Goal: Information Seeking & Learning: Learn about a topic

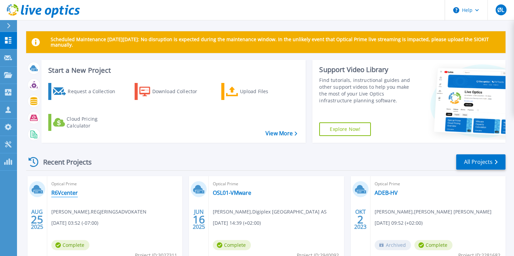
click at [69, 192] on link "R6Vcenter" at bounding box center [64, 192] width 27 height 7
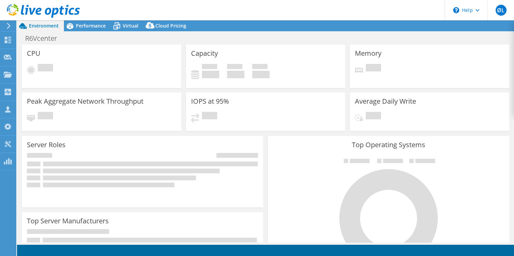
select select "EUFrankfurt"
select select "USD"
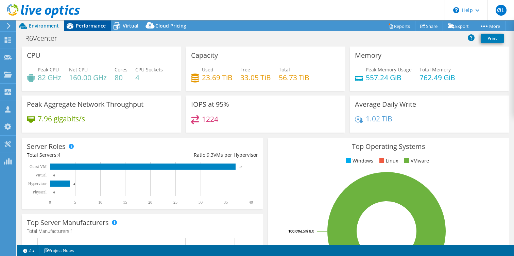
click at [90, 28] on span "Performance" at bounding box center [91, 25] width 30 height 6
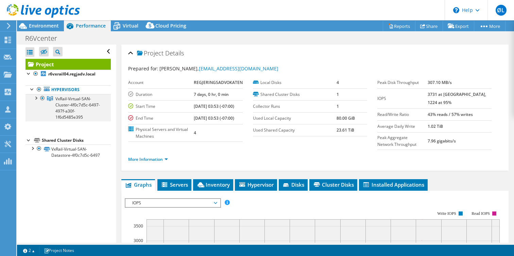
click at [35, 97] on div at bounding box center [35, 97] width 7 height 7
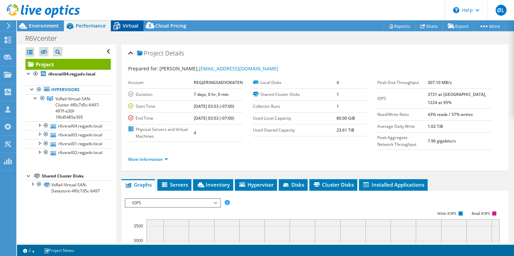
click at [124, 26] on span "Virtual" at bounding box center [131, 25] width 16 height 6
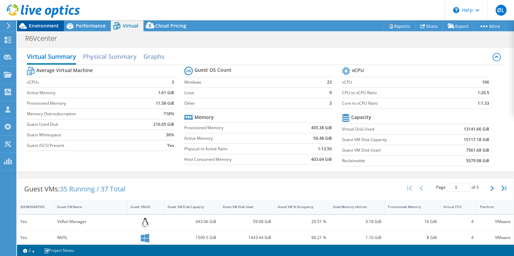
click at [51, 26] on span "Environment" at bounding box center [44, 25] width 30 height 6
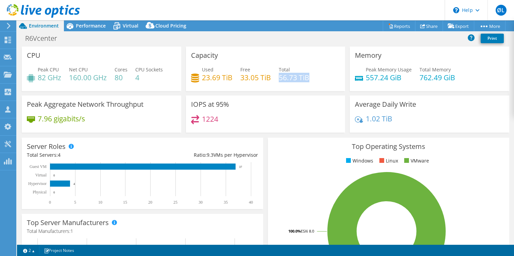
drag, startPoint x: 279, startPoint y: 76, endPoint x: 315, endPoint y: 80, distance: 36.2
click at [315, 80] on div "Used 23.69 TiB Free 33.05 TiB Total 56.73 TiB" at bounding box center [265, 77] width 149 height 22
drag, startPoint x: 201, startPoint y: 77, endPoint x: 226, endPoint y: 83, distance: 25.1
click at [226, 83] on div "Used 23.69 TiB Free 33.05 TiB Total 56.73 TiB" at bounding box center [265, 77] width 149 height 22
click at [115, 77] on h4 "80" at bounding box center [121, 77] width 13 height 7
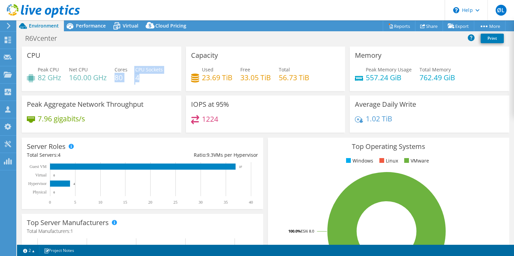
drag, startPoint x: 116, startPoint y: 77, endPoint x: 142, endPoint y: 79, distance: 26.2
click at [142, 79] on div "Peak CPU 82 GHz Net CPU 160.00 GHz Cores 80 CPU Sockets 4" at bounding box center [101, 77] width 149 height 22
click at [122, 66] on div "CPU Peak CPU 82 GHz Net CPU 160.00 GHz Cores 80 CPU Sockets 4" at bounding box center [101, 69] width 159 height 45
drag, startPoint x: 116, startPoint y: 68, endPoint x: 143, endPoint y: 75, distance: 28.8
click at [143, 75] on div "Peak CPU 82 GHz Net CPU 160.00 GHz Cores 80 CPU Sockets 4" at bounding box center [101, 77] width 149 height 22
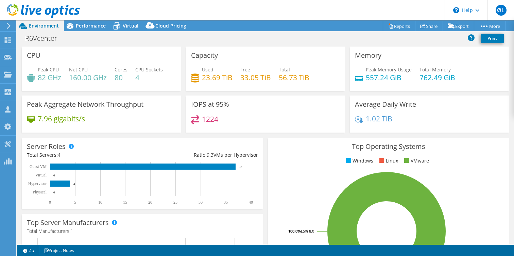
click at [113, 56] on div "CPU Peak CPU 82 GHz Net CPU 160.00 GHz Cores 80 CPU Sockets 4" at bounding box center [101, 69] width 159 height 45
drag, startPoint x: 116, startPoint y: 78, endPoint x: 141, endPoint y: 80, distance: 25.9
click at [141, 80] on div "Peak CPU 82 GHz Net CPU 160.00 GHz Cores 80 CPU Sockets 4" at bounding box center [101, 77] width 149 height 22
drag, startPoint x: 464, startPoint y: 78, endPoint x: 420, endPoint y: 78, distance: 43.8
click at [420, 78] on div "Peak Memory Usage 557.24 GiB Total Memory 762.49 GiB" at bounding box center [429, 77] width 149 height 22
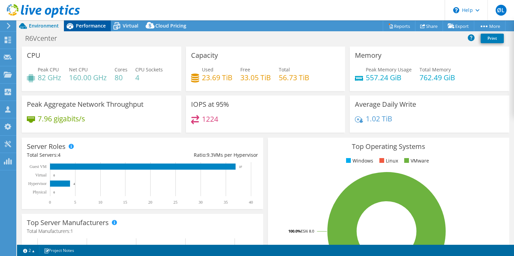
click at [89, 28] on span "Performance" at bounding box center [91, 25] width 30 height 6
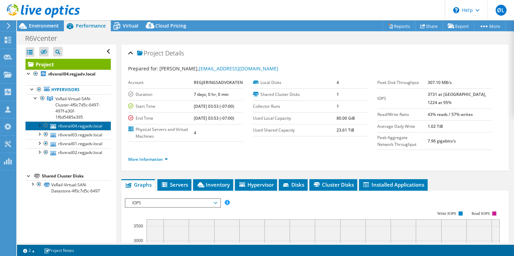
click at [64, 121] on link "r6vxrail04.regjadv.local" at bounding box center [67, 125] width 85 height 9
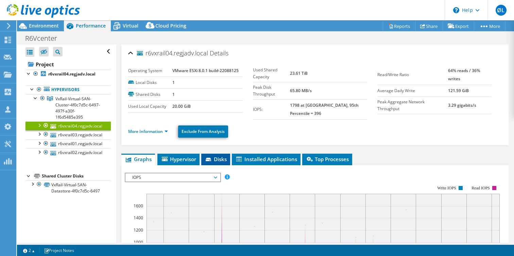
click at [221, 156] on span "Disks" at bounding box center [216, 159] width 22 height 7
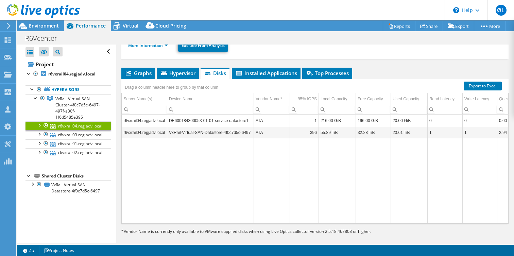
scroll to position [86, 0]
click at [359, 128] on td "32.28 TiB" at bounding box center [372, 133] width 35 height 12
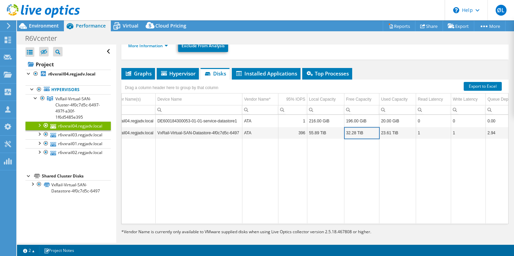
scroll to position [0, 0]
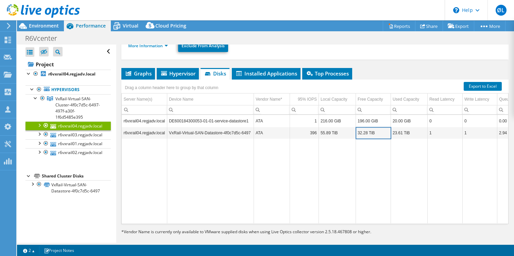
click at [40, 121] on div at bounding box center [39, 124] width 7 height 7
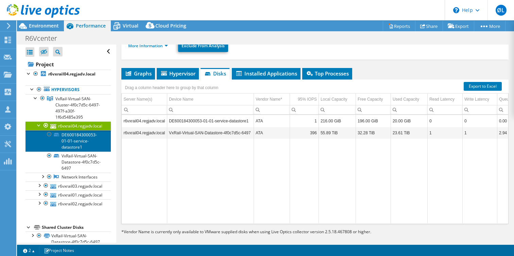
click at [69, 132] on link "DE600184300053-01-01-service-datastore1" at bounding box center [67, 140] width 85 height 21
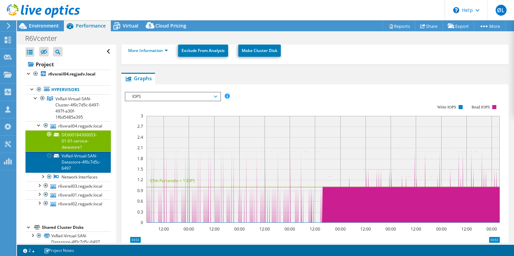
click at [77, 157] on link "VxRail-Virtual-SAN-Datastore-4f0c7d5c-6497" at bounding box center [67, 162] width 85 height 21
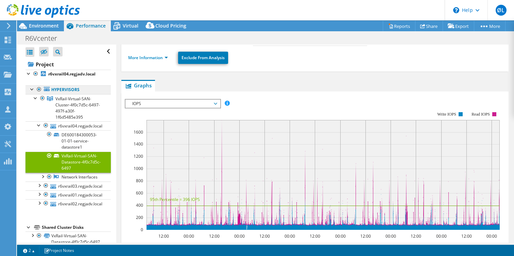
click at [74, 90] on link "Hypervisors" at bounding box center [67, 89] width 85 height 9
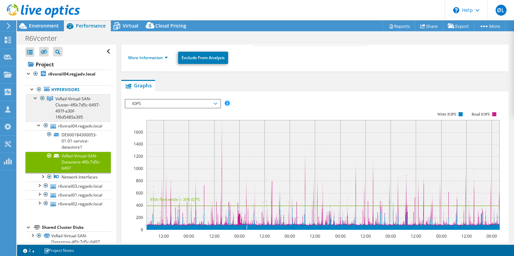
click at [75, 105] on span "VxRail-Virtual-SAN-Cluster-4f0c7d5c-6497-497f-a30f-1f6d5485e395" at bounding box center [77, 108] width 45 height 24
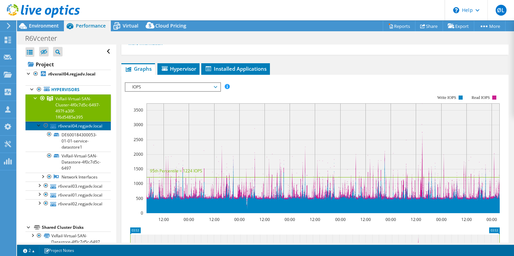
click at [63, 121] on link "r6vxrail04.regjadv.local" at bounding box center [67, 125] width 85 height 9
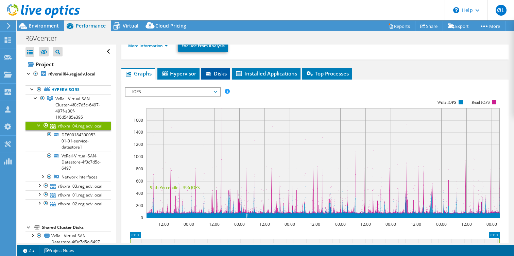
click at [212, 72] on icon at bounding box center [209, 74] width 7 height 4
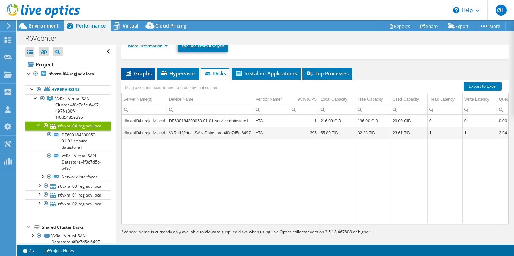
click at [142, 70] on span "Graphs" at bounding box center [138, 73] width 27 height 7
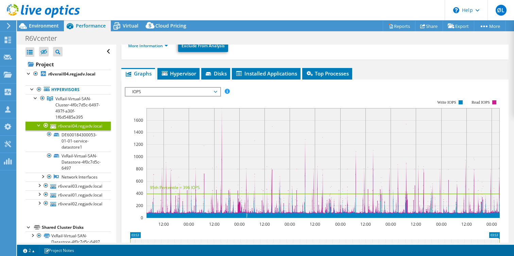
click at [148, 88] on span "IOPS" at bounding box center [172, 92] width 87 height 8
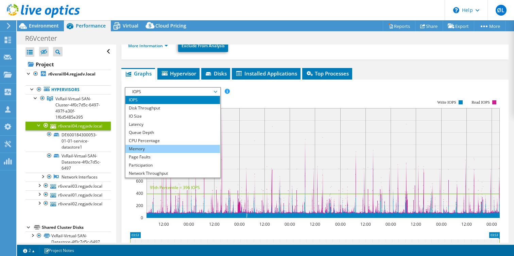
click at [142, 145] on li "Memory" at bounding box center [172, 149] width 94 height 8
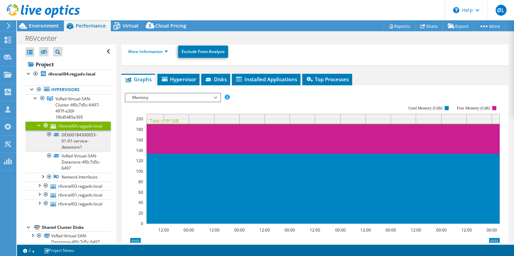
scroll to position [78, 0]
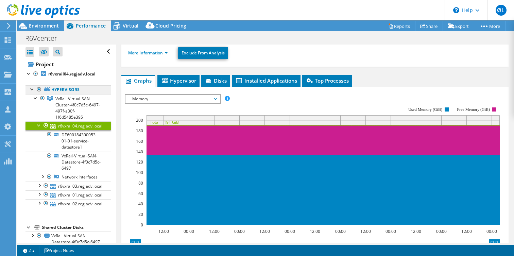
click at [75, 90] on link "Hypervisors" at bounding box center [67, 89] width 85 height 9
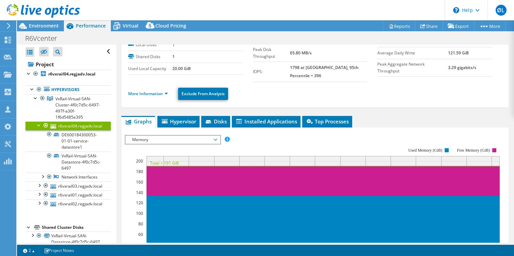
scroll to position [0, 0]
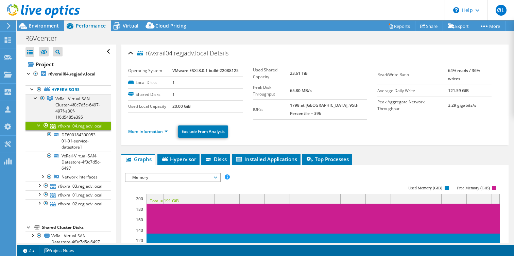
click at [37, 97] on div at bounding box center [35, 97] width 7 height 7
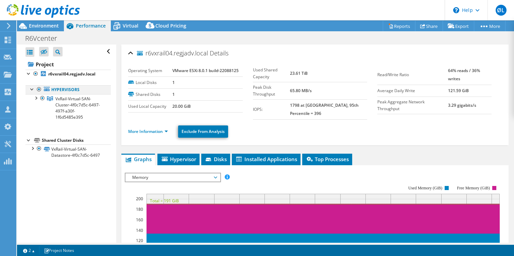
click at [33, 90] on div at bounding box center [32, 88] width 7 height 7
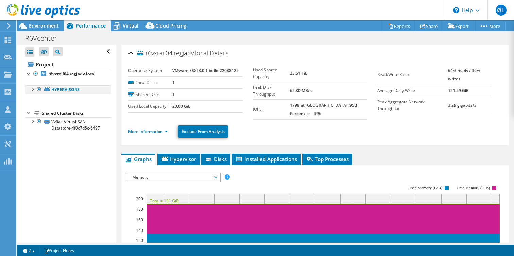
click at [33, 90] on div at bounding box center [32, 88] width 7 height 7
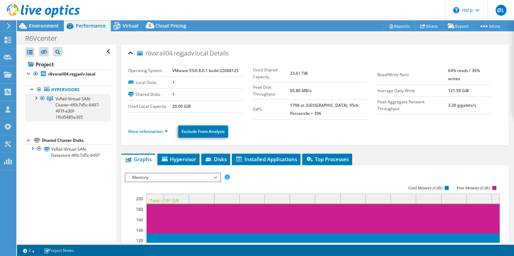
click at [37, 98] on div at bounding box center [35, 97] width 7 height 7
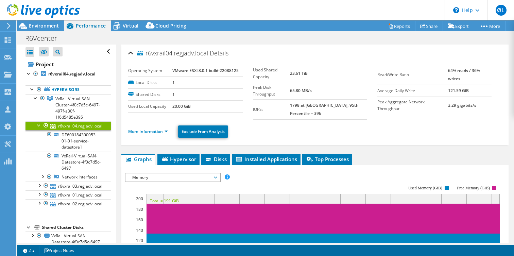
click at [73, 121] on link "r6vxrail04.regjadv.local" at bounding box center [67, 125] width 85 height 9
click at [116, 26] on icon at bounding box center [117, 26] width 12 height 12
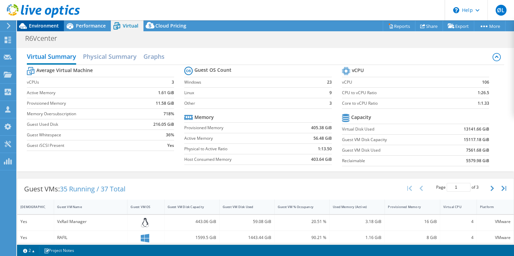
click at [48, 23] on span "Environment" at bounding box center [44, 25] width 30 height 6
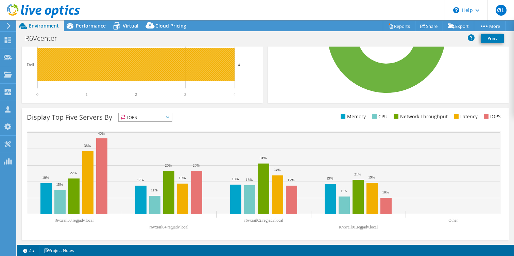
scroll to position [197, 0]
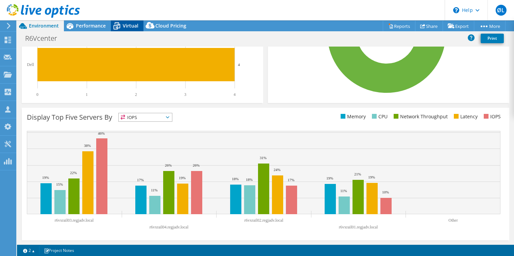
click at [121, 26] on icon at bounding box center [117, 26] width 12 height 12
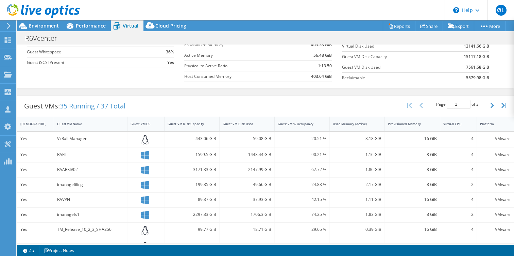
scroll to position [0, 0]
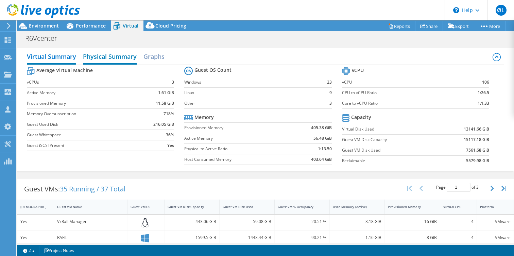
click at [93, 54] on h2 "Physical Summary" at bounding box center [110, 57] width 54 height 15
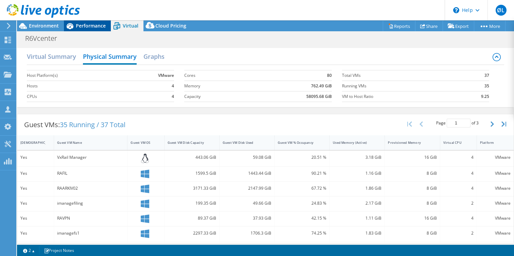
click at [87, 27] on span "Performance" at bounding box center [91, 25] width 30 height 6
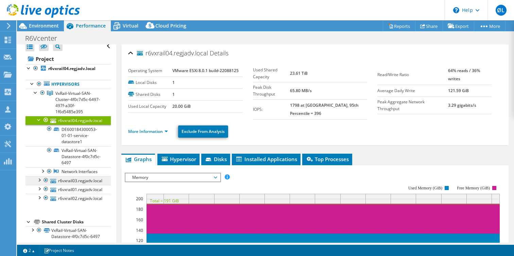
scroll to position [6, 0]
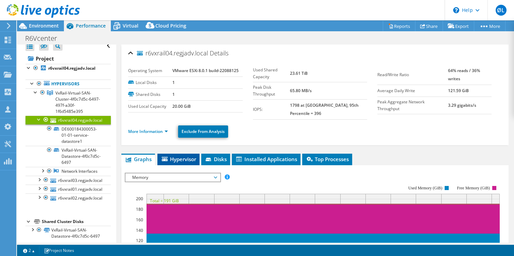
click at [189, 156] on span "Hypervisor" at bounding box center [178, 159] width 35 height 7
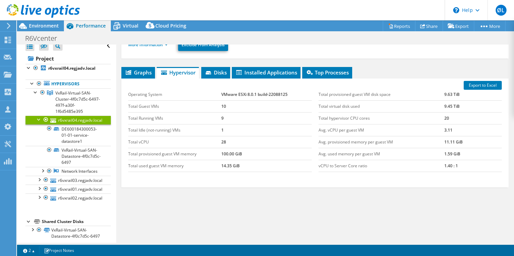
scroll to position [87, 0]
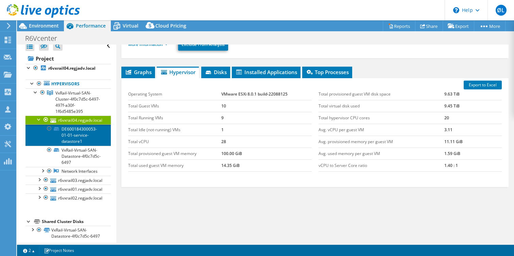
click at [63, 124] on link "DE600184300053-01-01-service-datastore1" at bounding box center [67, 134] width 85 height 21
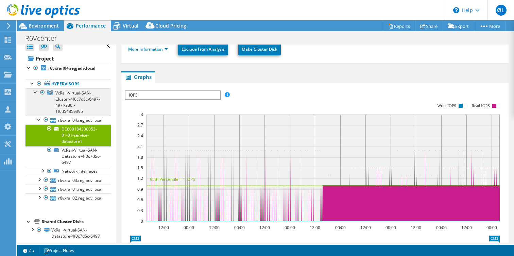
click at [55, 92] on span "VxRail-Virtual-SAN-Cluster-4f0c7d5c-6497-497f-a30f-1f6d5485e395" at bounding box center [77, 102] width 45 height 24
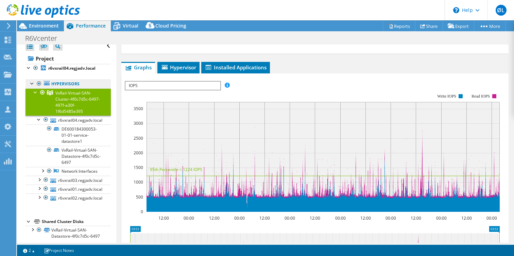
click at [54, 82] on link "Hypervisors" at bounding box center [67, 84] width 85 height 9
click at [35, 92] on div at bounding box center [35, 91] width 7 height 7
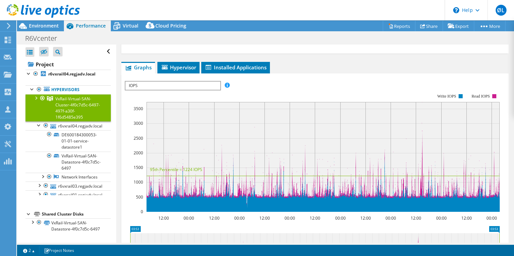
scroll to position [0, 0]
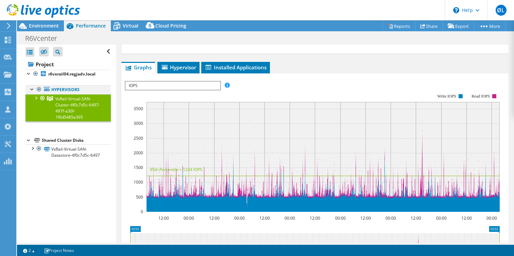
click at [32, 90] on div at bounding box center [32, 88] width 7 height 7
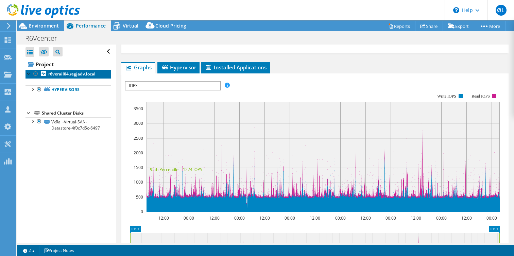
click at [64, 74] on b "r6vxrail04.regjadv.local" at bounding box center [71, 74] width 47 height 6
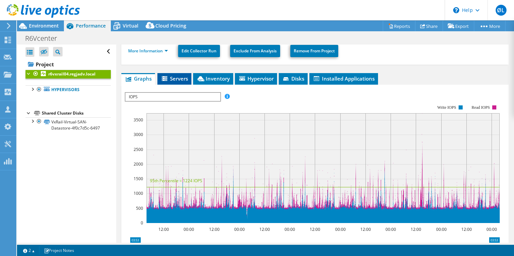
click at [178, 77] on span "Servers" at bounding box center [174, 78] width 27 height 7
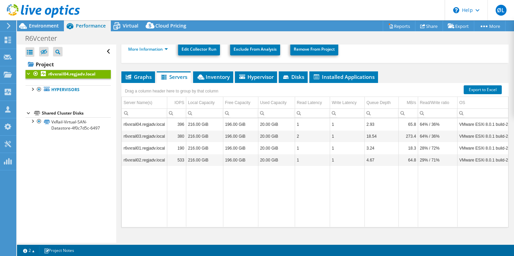
scroll to position [89, 0]
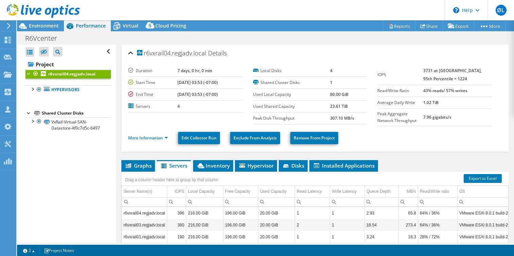
select select "EUFrankfurt"
select select "USD"
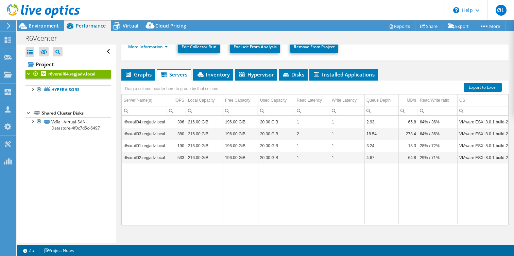
click at [230, 125] on td "196.00 GiB" at bounding box center [240, 122] width 35 height 12
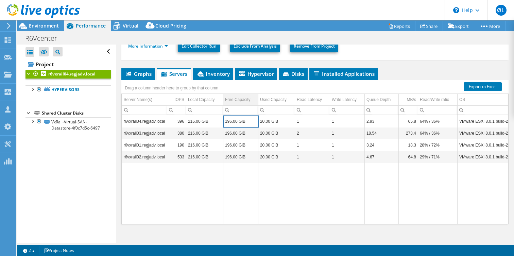
scroll to position [92, 0]
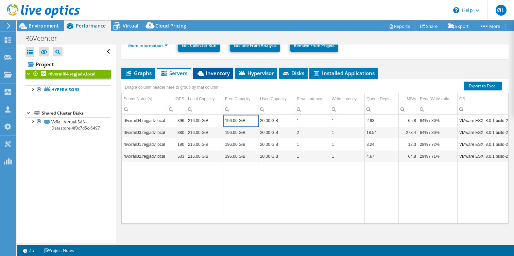
click at [218, 70] on span "Inventory" at bounding box center [212, 73] width 33 height 7
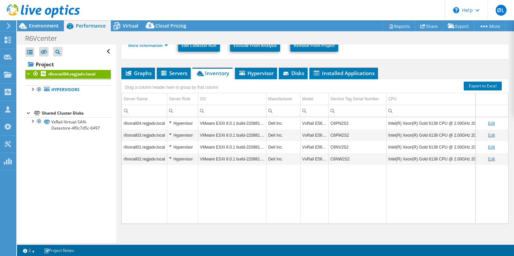
click at [227, 151] on td "VMware ESXi 8.0.1 build-22088125" at bounding box center [232, 147] width 68 height 12
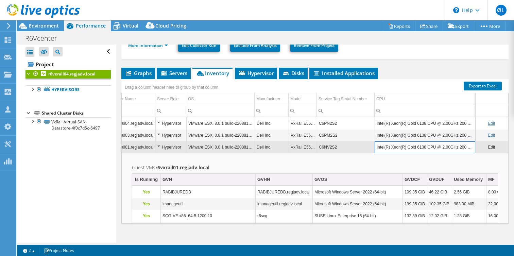
scroll to position [0, 46]
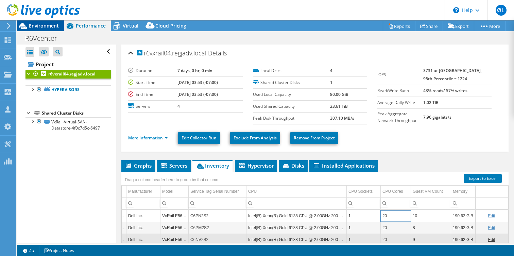
click at [41, 25] on span "Environment" at bounding box center [44, 25] width 30 height 6
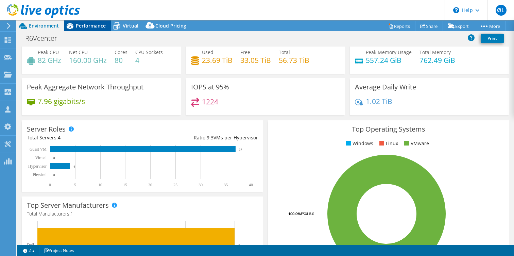
click at [90, 25] on span "Performance" at bounding box center [91, 25] width 30 height 6
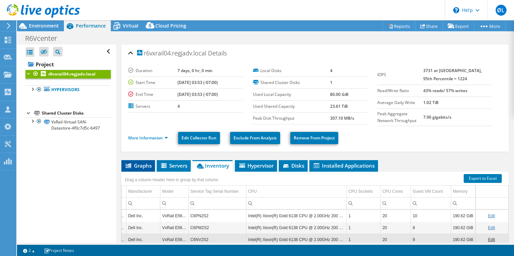
click at [143, 163] on span "Graphs" at bounding box center [138, 165] width 27 height 7
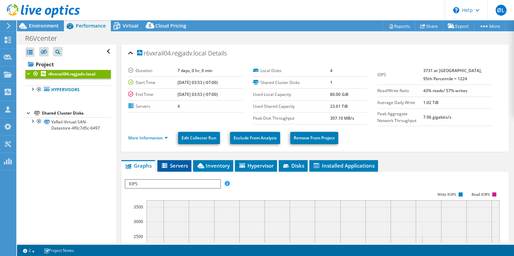
click at [170, 163] on span "Servers" at bounding box center [174, 165] width 27 height 7
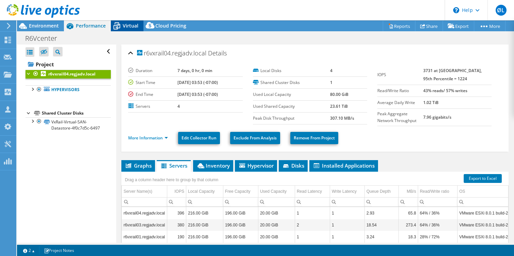
click at [120, 29] on icon at bounding box center [117, 26] width 12 height 12
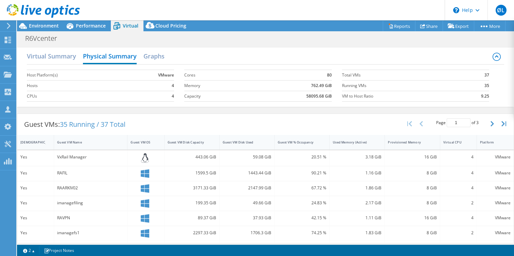
scroll to position [0, 0]
click at [60, 55] on h2 "Virtual Summary" at bounding box center [51, 57] width 49 height 15
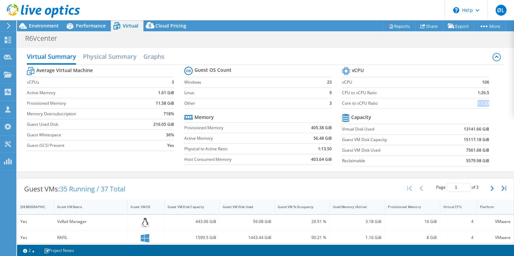
drag, startPoint x: 488, startPoint y: 103, endPoint x: 478, endPoint y: 102, distance: 9.9
click at [478, 102] on b "1:1.33" at bounding box center [483, 103] width 12 height 7
click at [114, 59] on h2 "Physical Summary" at bounding box center [110, 57] width 54 height 15
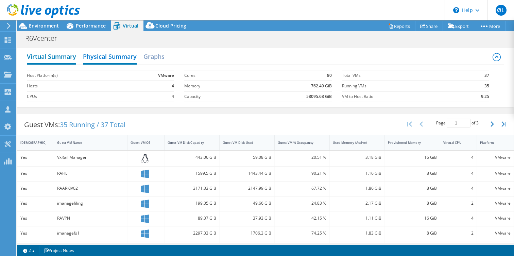
click at [52, 52] on h2 "Virtual Summary" at bounding box center [51, 57] width 49 height 15
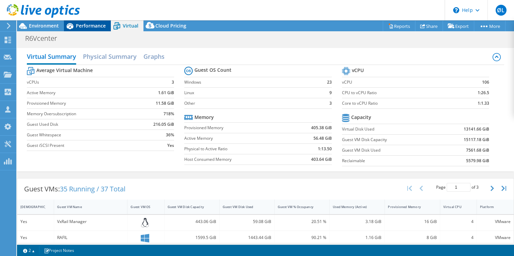
click at [76, 24] on span "Performance" at bounding box center [91, 25] width 30 height 6
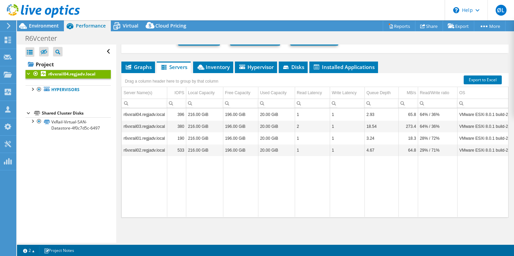
scroll to position [99, 0]
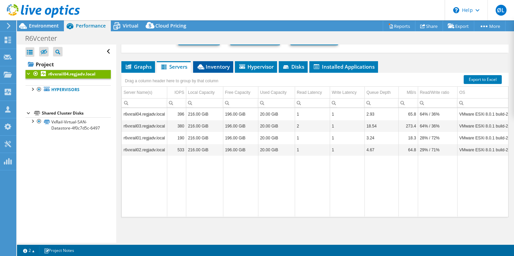
click at [214, 68] on span "Inventory" at bounding box center [212, 66] width 33 height 7
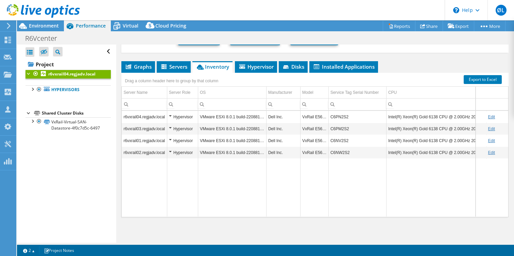
click at [247, 118] on td "VMware ESXi 8.0.1 build-22088125" at bounding box center [232, 117] width 68 height 12
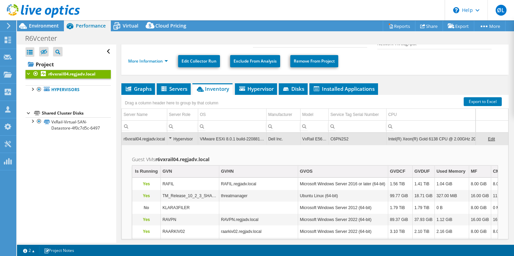
scroll to position [74, 0]
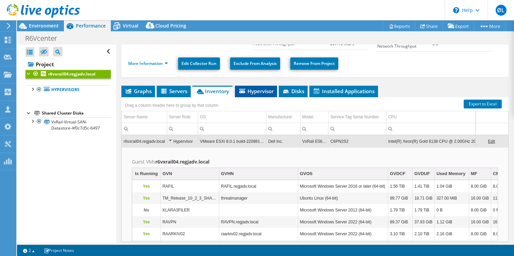
click at [263, 93] on span "Hypervisor" at bounding box center [255, 91] width 35 height 7
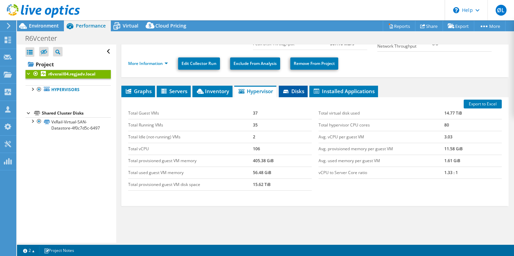
click at [296, 88] on span "Disks" at bounding box center [293, 91] width 22 height 7
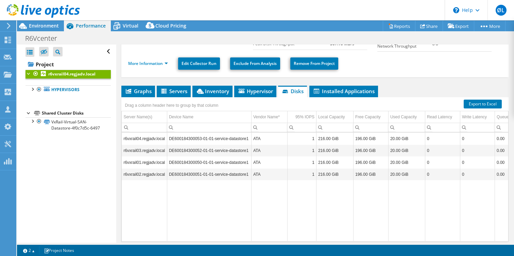
click at [233, 200] on td "Data grid" at bounding box center [209, 210] width 84 height 61
